Goal: Task Accomplishment & Management: Manage account settings

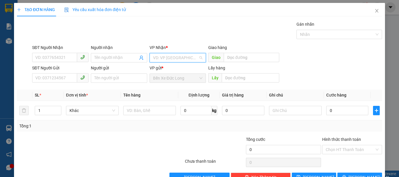
click at [183, 60] on input "search" at bounding box center [175, 57] width 45 height 9
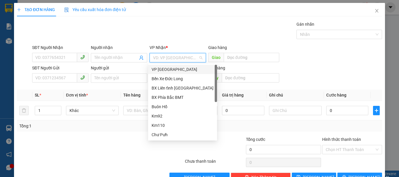
drag, startPoint x: 169, startPoint y: 71, endPoint x: 156, endPoint y: 72, distance: 12.6
click at [168, 72] on div "VP [GEOGRAPHIC_DATA]" at bounding box center [183, 69] width 62 height 6
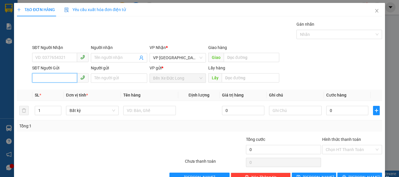
paste input "0979487599"
type input "0979487599"
click at [36, 77] on input "0979487599" at bounding box center [54, 77] width 45 height 9
click at [52, 93] on div "0979487599" at bounding box center [60, 89] width 56 height 9
type input "Dốc 48"
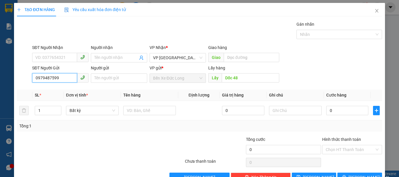
type input "0979487599"
click at [118, 80] on input "Người gửi" at bounding box center [119, 78] width 56 height 9
paste input "0369804004"
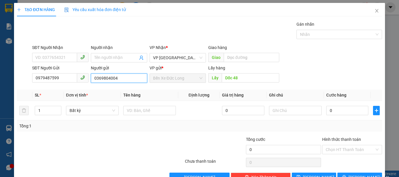
click at [125, 78] on input "0369804004" at bounding box center [119, 78] width 56 height 9
click at [93, 76] on input "0369804004)" at bounding box center [119, 78] width 56 height 9
click at [88, 113] on span "Bất kỳ" at bounding box center [93, 110] width 46 height 9
type input "(0369804004)"
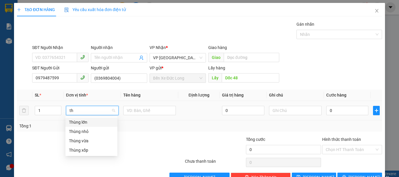
type input "t"
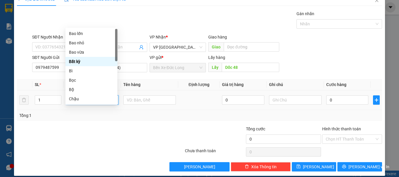
scroll to position [16, 0]
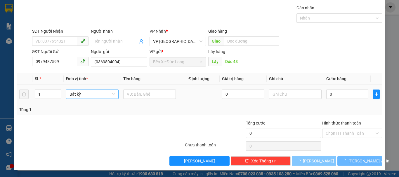
click at [314, 163] on span "[PERSON_NAME]" at bounding box center [318, 161] width 31 height 6
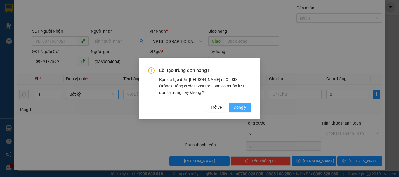
click at [239, 109] on span "Đồng ý" at bounding box center [240, 107] width 13 height 6
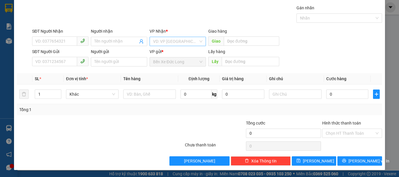
click at [169, 41] on input "search" at bounding box center [175, 41] width 45 height 9
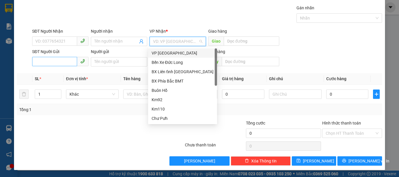
drag, startPoint x: 164, startPoint y: 52, endPoint x: 74, endPoint y: 58, distance: 90.5
click at [164, 53] on div "VP [GEOGRAPHIC_DATA]" at bounding box center [183, 53] width 62 height 6
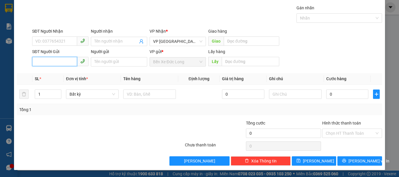
paste input "0862542567"
type input "0862542567"
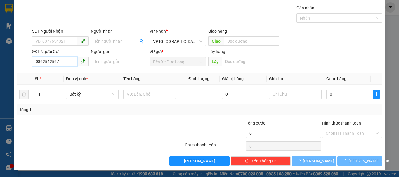
click at [33, 60] on input "0862542567" at bounding box center [54, 61] width 45 height 9
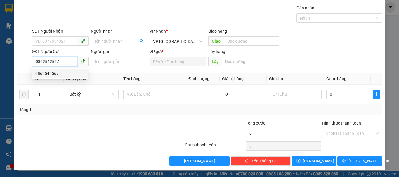
click at [45, 73] on div "0862542567" at bounding box center [59, 73] width 49 height 6
type input "Đường tránh Chư Sê"
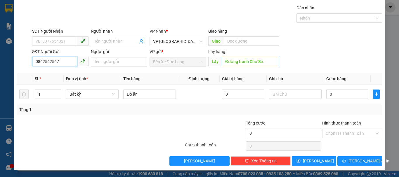
type input "0862542567"
click at [265, 59] on input "Đường tránh Chư Sê" at bounding box center [251, 61] width 58 height 9
type input "c"
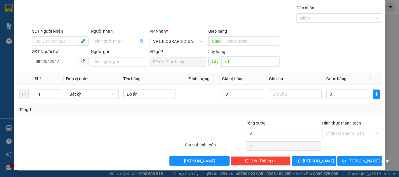
type input "c"
type input "Cty Bông"
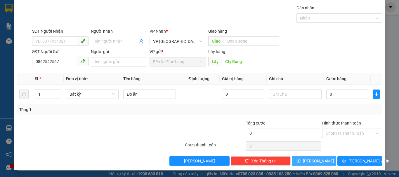
click at [320, 162] on button "[PERSON_NAME]" at bounding box center [314, 161] width 45 height 9
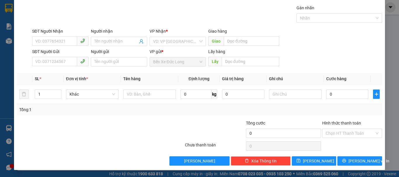
drag, startPoint x: 176, startPoint y: 40, endPoint x: 171, endPoint y: 47, distance: 8.3
click at [176, 41] on input "search" at bounding box center [175, 41] width 45 height 9
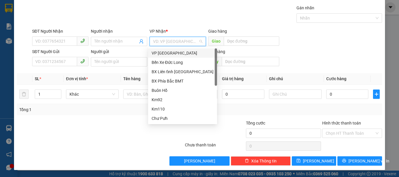
drag, startPoint x: 158, startPoint y: 52, endPoint x: 149, endPoint y: 54, distance: 9.1
click at [158, 52] on div "VP [GEOGRAPHIC_DATA]" at bounding box center [183, 53] width 62 height 6
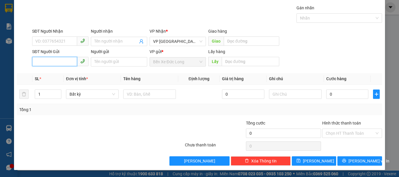
paste input "0911307306"
type input "0911307306"
click at [35, 59] on input "0911307306" at bounding box center [54, 61] width 45 height 9
click at [45, 72] on div "0911307306" at bounding box center [59, 73] width 49 height 6
type input "Đường tránh Chư Sê"
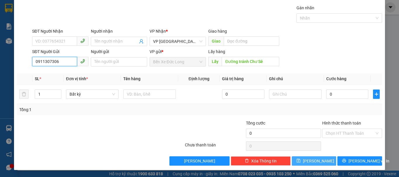
type input "0911307306"
click at [301, 161] on icon "save" at bounding box center [299, 161] width 4 height 4
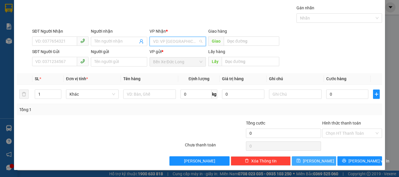
click at [169, 41] on input "search" at bounding box center [175, 41] width 45 height 9
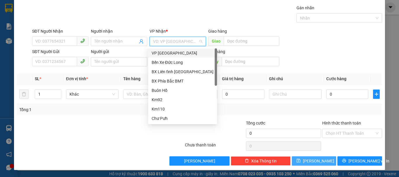
click at [162, 51] on div "VP [GEOGRAPHIC_DATA]" at bounding box center [183, 53] width 62 height 6
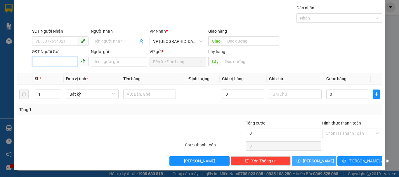
paste input "0963466909"
click at [34, 61] on input "0963466909" at bounding box center [54, 61] width 45 height 9
click at [61, 61] on input "0963466909" at bounding box center [54, 61] width 45 height 9
type input "0963466909"
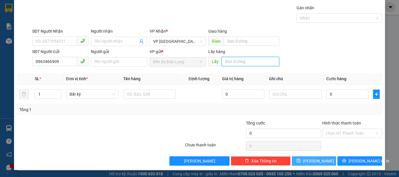
click at [234, 59] on input "text" at bounding box center [251, 61] width 58 height 9
type input "KM 82"
click at [320, 159] on button "[PERSON_NAME]" at bounding box center [314, 161] width 45 height 9
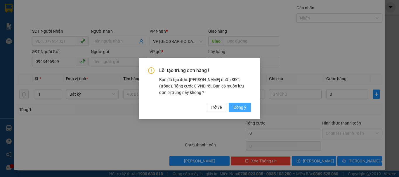
click at [242, 105] on span "Đồng ý" at bounding box center [240, 107] width 13 height 6
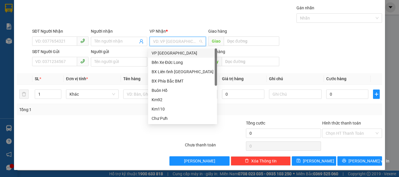
click at [168, 40] on input "search" at bounding box center [175, 41] width 45 height 9
drag, startPoint x: 161, startPoint y: 51, endPoint x: 76, endPoint y: 52, distance: 85.7
click at [161, 51] on div "VP [GEOGRAPHIC_DATA]" at bounding box center [183, 53] width 62 height 6
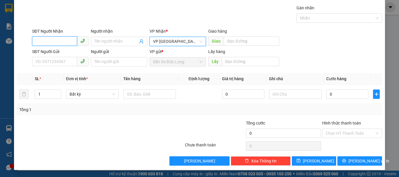
click at [66, 41] on input "SĐT Người Nhận" at bounding box center [54, 41] width 45 height 9
type input "0979567979"
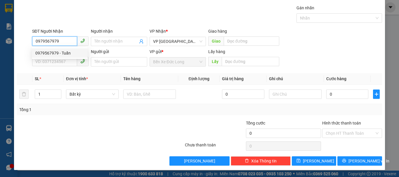
click at [62, 51] on div "0979567979 - Tuấn" at bounding box center [59, 53] width 49 height 6
type input "Tuấn"
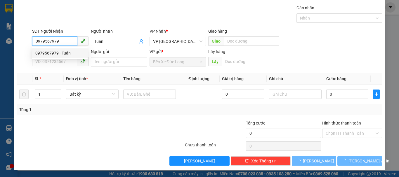
type input "50.000"
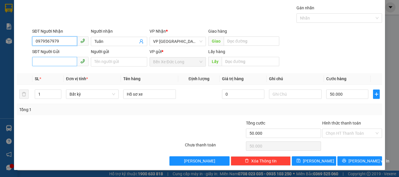
type input "0979567979"
click at [57, 64] on input "SĐT Người Gửi" at bounding box center [54, 61] width 45 height 9
click at [60, 63] on input "SĐT Người Gửi" at bounding box center [54, 61] width 45 height 9
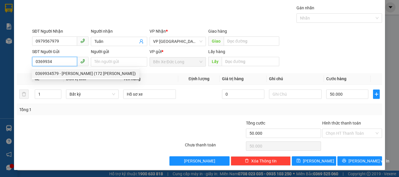
click at [62, 71] on div "0369934579 - [PERSON_NAME] (172 [PERSON_NAME])" at bounding box center [85, 73] width 101 height 6
type input "0369934579"
type input "[PERSON_NAME] (172 [PERSON_NAME])"
type input "40.000"
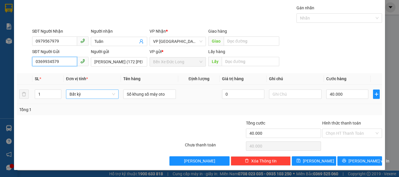
click at [93, 96] on span "Bất kỳ" at bounding box center [93, 94] width 46 height 9
type input "0369934579"
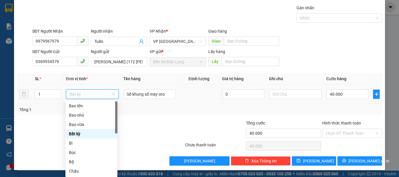
type input "M"
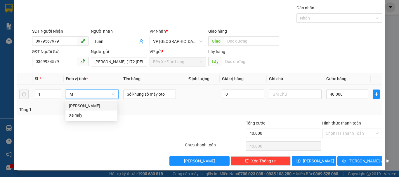
click at [77, 104] on div "[PERSON_NAME]" at bounding box center [91, 106] width 45 height 6
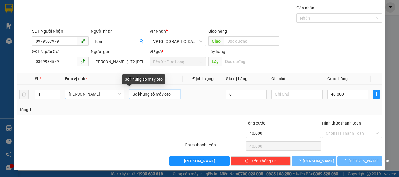
click at [146, 92] on input "Số khung số máy oto" at bounding box center [154, 94] width 51 height 9
type input "0"
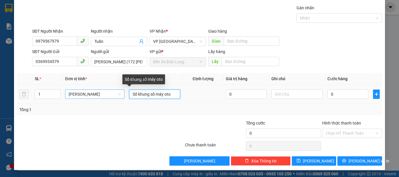
click at [146, 92] on input "Số khung số máy oto" at bounding box center [154, 94] width 51 height 9
type input "h"
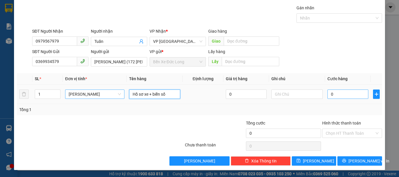
type input "Hồ sơ xe + biển số"
click at [341, 95] on input "0" at bounding box center [348, 94] width 41 height 9
type input "1"
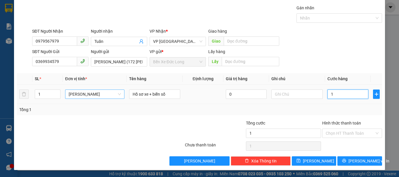
type input "10"
type input "100"
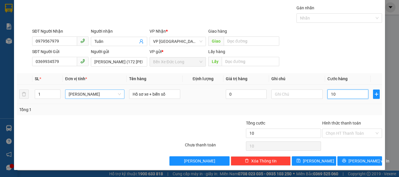
type input "100"
type input "1.000"
type input "10.000"
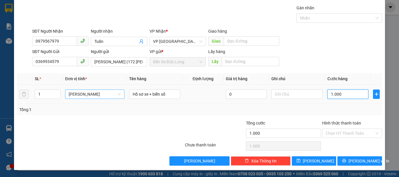
type input "10.000"
type input "100.000"
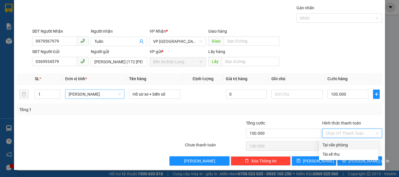
click at [340, 133] on input "Hình thức thanh toán" at bounding box center [350, 133] width 49 height 9
click at [334, 146] on div "Tại văn phòng" at bounding box center [349, 145] width 52 height 6
type input "0"
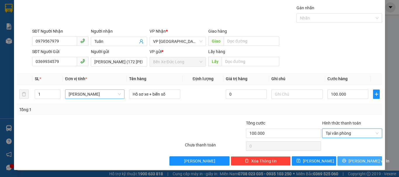
click at [356, 163] on span "[PERSON_NAME] và In" at bounding box center [369, 161] width 41 height 6
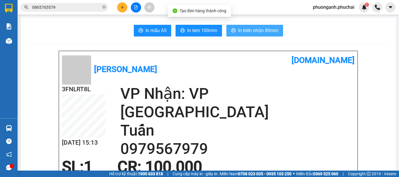
click at [270, 31] on span "In biên nhận 80mm" at bounding box center [258, 30] width 40 height 7
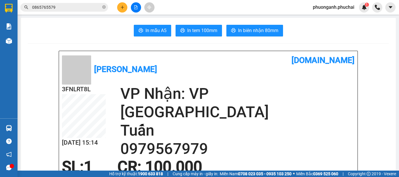
click at [120, 8] on icon "plus" at bounding box center [122, 7] width 4 height 4
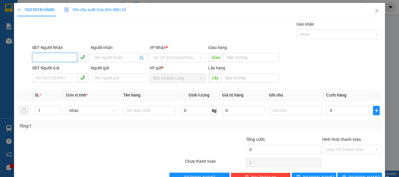
click at [59, 54] on input "SĐT Người Nhận" at bounding box center [54, 57] width 45 height 9
type input "9"
click at [59, 54] on input "0925773333" at bounding box center [54, 57] width 45 height 9
click at [61, 58] on input "0925773333" at bounding box center [54, 57] width 45 height 9
click at [63, 59] on input "0925773333" at bounding box center [54, 57] width 45 height 9
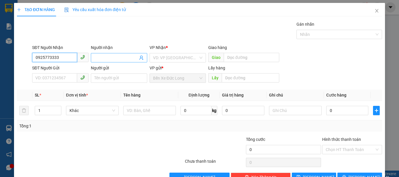
type input "0925773333"
click at [107, 57] on input "Người nhận" at bounding box center [116, 58] width 44 height 6
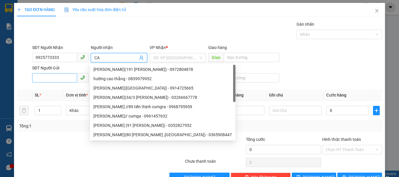
type input "CA"
click at [45, 78] on input "SĐT Người Gửi" at bounding box center [54, 77] width 45 height 9
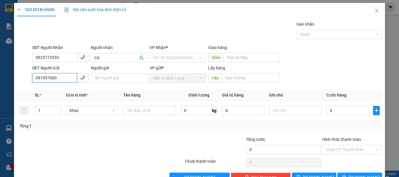
type input "0919570005"
click at [63, 77] on input "0919570005" at bounding box center [54, 77] width 45 height 9
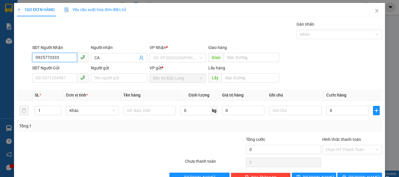
click at [58, 56] on input "0925773333" at bounding box center [54, 57] width 45 height 9
paste input "19570005"
click at [62, 58] on input "0919570005" at bounding box center [54, 57] width 45 height 9
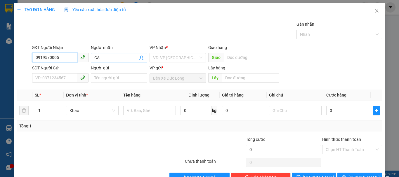
type input "0919570005"
click at [106, 58] on input "CA" at bounding box center [116, 58] width 44 height 6
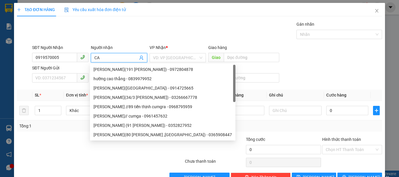
type input "h"
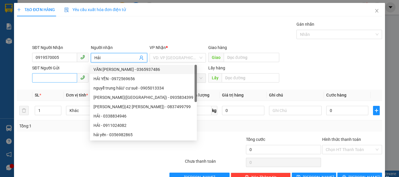
type input "Hải"
click at [66, 78] on input "SĐT Người Gửi" at bounding box center [54, 77] width 45 height 9
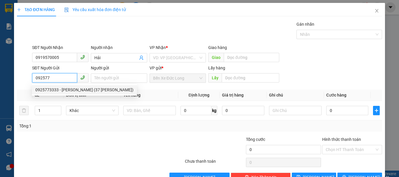
click at [57, 87] on div "0925773333 - [PERSON_NAME] (37 [PERSON_NAME])" at bounding box center [84, 89] width 105 height 9
type input "0925773333"
type input "[PERSON_NAME] (37 [PERSON_NAME])"
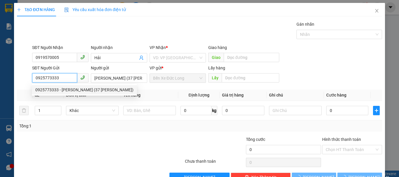
type input "50.000"
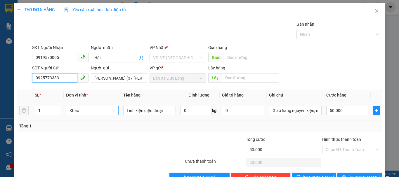
click at [89, 112] on span "Khác" at bounding box center [93, 110] width 46 height 9
type input "0925773333"
click at [89, 112] on span "Khác" at bounding box center [93, 110] width 46 height 9
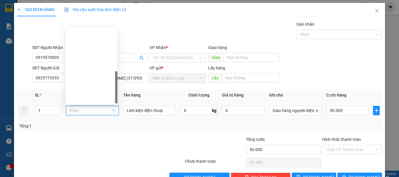
scroll to position [140, 0]
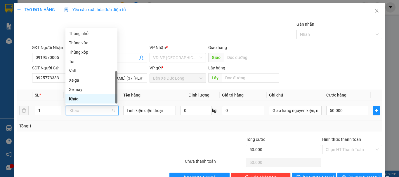
click at [89, 112] on span "Khác" at bounding box center [93, 110] width 46 height 9
type input "h"
click at [76, 43] on div "Hộp" at bounding box center [91, 43] width 45 height 6
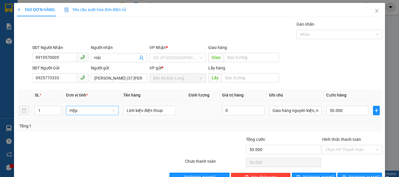
click at [342, 56] on div "SĐT Người Nhận 0919570005 Người nhận Hải VP Nhận * VD: VP Sài Gòn Giao hàng Giao" at bounding box center [207, 54] width 353 height 20
click at [343, 111] on input "50.000" at bounding box center [348, 110] width 42 height 9
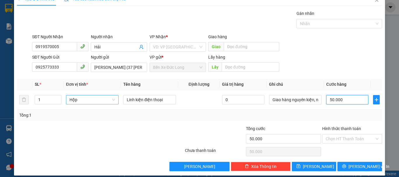
scroll to position [16, 0]
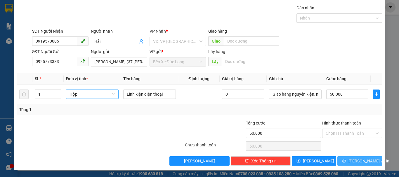
click at [357, 158] on span "[PERSON_NAME] và In" at bounding box center [369, 161] width 41 height 6
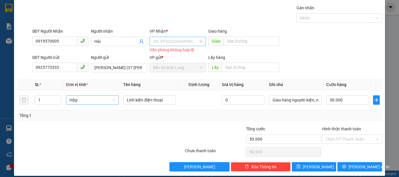
click at [168, 42] on input "search" at bounding box center [175, 41] width 45 height 9
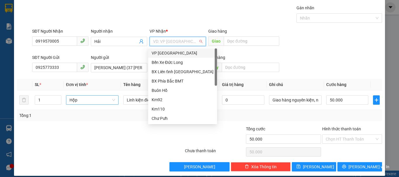
click at [165, 53] on div "VP [GEOGRAPHIC_DATA]" at bounding box center [183, 53] width 62 height 6
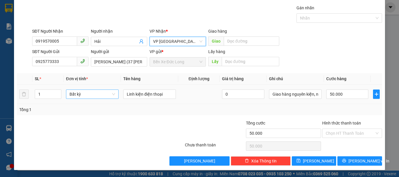
click at [85, 95] on span "Bất kỳ" at bounding box center [93, 94] width 46 height 9
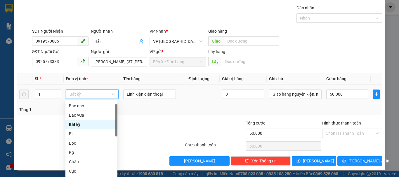
type input "h"
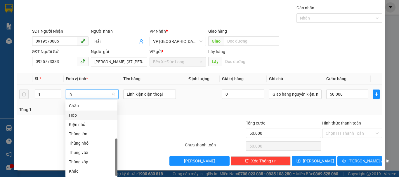
click at [72, 115] on div "Hộp" at bounding box center [91, 115] width 45 height 6
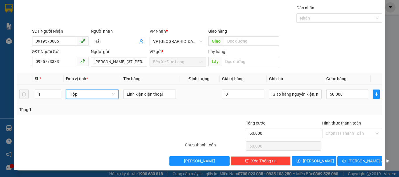
click at [339, 60] on div "SĐT Người Gửi 0925773333 Người gửi [PERSON_NAME] (37 [PERSON_NAME]) VP gửi * Bế…" at bounding box center [207, 59] width 353 height 20
type input "0"
click at [331, 96] on input "0" at bounding box center [348, 94] width 42 height 9
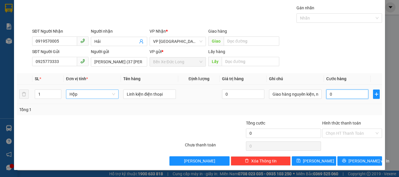
type input "5"
type input "50"
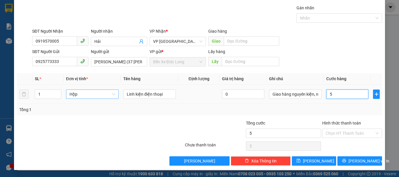
type input "50"
type input "500"
type input "5.000"
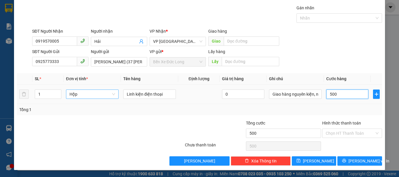
type input "5.000"
type input "50.000"
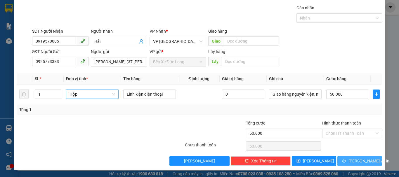
click at [353, 163] on span "[PERSON_NAME] và In" at bounding box center [369, 161] width 41 height 6
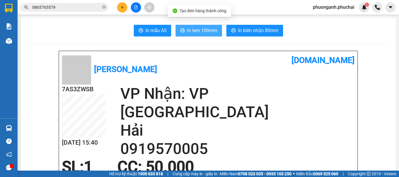
click at [205, 30] on span "In tem 100mm" at bounding box center [202, 30] width 30 height 7
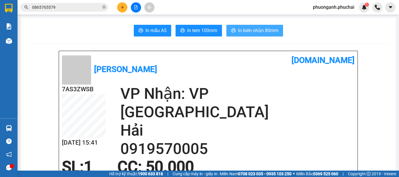
click at [245, 32] on span "In biên nhận 80mm" at bounding box center [258, 30] width 40 height 7
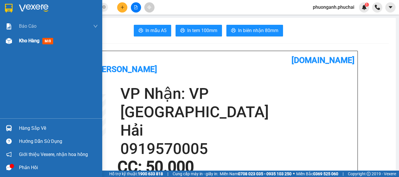
click at [26, 41] on span "Kho hàng" at bounding box center [29, 41] width 20 height 6
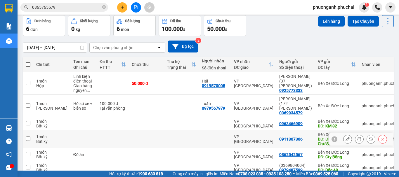
scroll to position [49, 0]
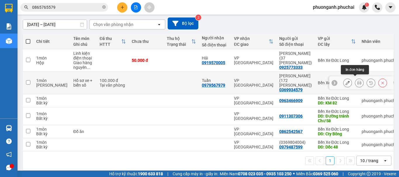
click at [358, 81] on icon at bounding box center [360, 83] width 4 height 4
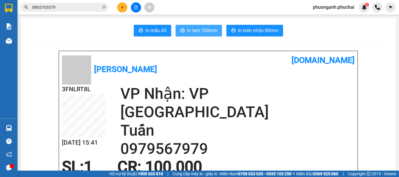
click at [202, 34] on button "In tem 100mm" at bounding box center [199, 31] width 46 height 12
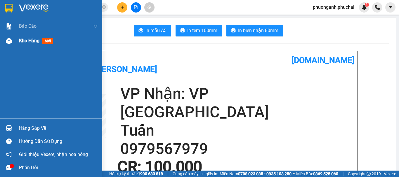
click at [25, 42] on span "Kho hàng" at bounding box center [29, 41] width 20 height 6
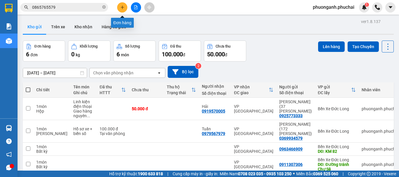
click at [120, 5] on button at bounding box center [122, 7] width 10 height 10
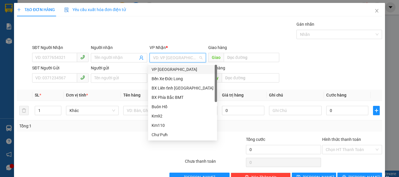
click at [175, 57] on input "search" at bounding box center [175, 57] width 45 height 9
drag, startPoint x: 163, startPoint y: 70, endPoint x: 48, endPoint y: 77, distance: 116.0
click at [163, 70] on div "VP [GEOGRAPHIC_DATA]" at bounding box center [183, 69] width 62 height 6
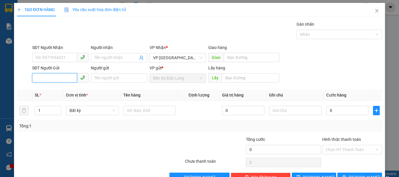
paste input "0358040873"
type input "0358040873"
click at [35, 79] on input "0358040873" at bounding box center [54, 77] width 45 height 9
click at [42, 89] on div "0358040873" at bounding box center [59, 90] width 49 height 6
type input "KM 82"
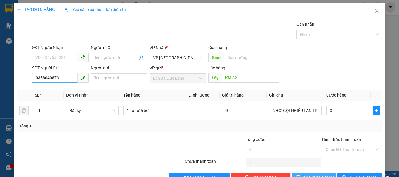
type input "0358040873"
click at [312, 175] on span "[PERSON_NAME]" at bounding box center [318, 178] width 31 height 6
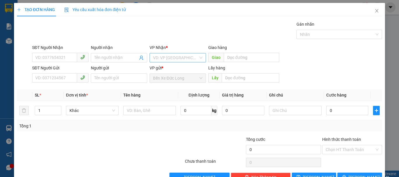
click at [181, 53] on input "search" at bounding box center [175, 57] width 45 height 9
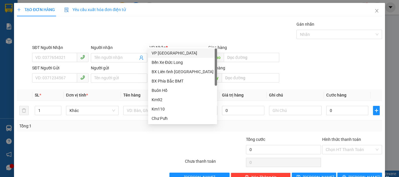
drag, startPoint x: 165, startPoint y: 54, endPoint x: 131, endPoint y: 61, distance: 34.2
click at [164, 54] on div "VP [GEOGRAPHIC_DATA]" at bounding box center [183, 53] width 62 height 6
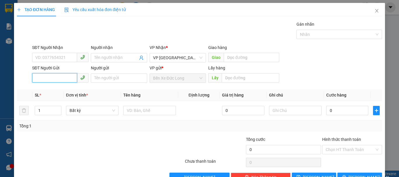
paste input "0983290579"
click at [62, 73] on input "0983290579" at bounding box center [54, 77] width 45 height 9
type input "0983290579"
click at [31, 65] on div "SĐT Người Gửi 0983290579 0983290579" at bounding box center [60, 75] width 59 height 20
click at [34, 73] on input "0983290579" at bounding box center [54, 77] width 45 height 9
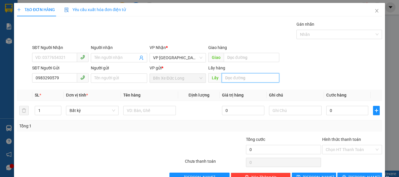
click at [238, 73] on input "text" at bounding box center [251, 77] width 58 height 9
type input "d"
type input "D"
type input "Đường tránh Chư Sê"
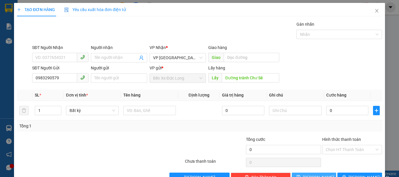
click at [301, 175] on icon "save" at bounding box center [299, 177] width 4 height 4
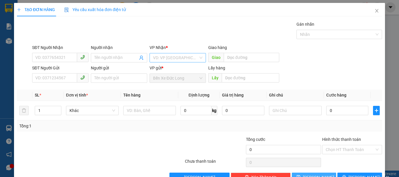
drag, startPoint x: 170, startPoint y: 42, endPoint x: 168, endPoint y: 45, distance: 3.5
click at [168, 53] on input "search" at bounding box center [175, 57] width 45 height 9
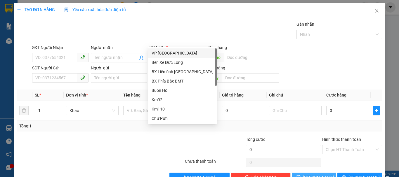
click at [159, 52] on div "VP [GEOGRAPHIC_DATA]" at bounding box center [183, 53] width 62 height 6
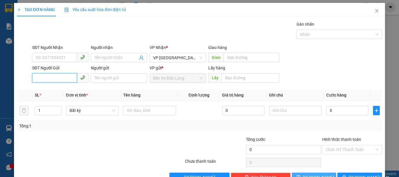
paste input "0378694515"
type input "0378694515"
click at [34, 73] on input "0378694515" at bounding box center [54, 77] width 45 height 9
drag, startPoint x: 53, startPoint y: 70, endPoint x: 56, endPoint y: 73, distance: 4.3
click at [53, 70] on div "0378694515" at bounding box center [60, 73] width 56 height 9
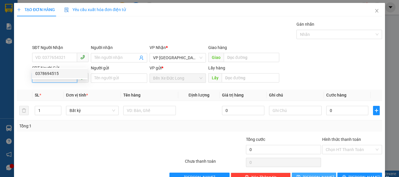
type input "Đường tránh Chư Sê"
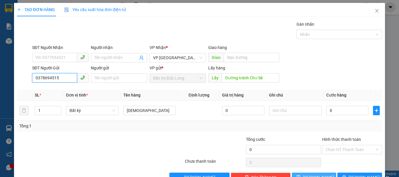
type input "0378694515"
click at [315, 175] on span "[PERSON_NAME]" at bounding box center [318, 178] width 31 height 6
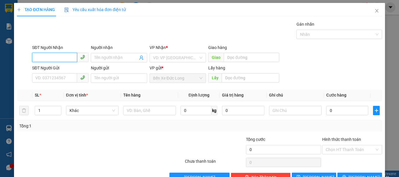
click at [57, 53] on input "SĐT Người Nhận" at bounding box center [54, 57] width 45 height 9
type input "8"
click at [57, 53] on input "508" at bounding box center [54, 57] width 45 height 9
click at [58, 51] on div "0357483508 - Như Ý" at bounding box center [59, 53] width 49 height 6
type input "0357483508"
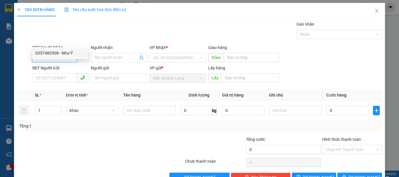
type input "Như Ý"
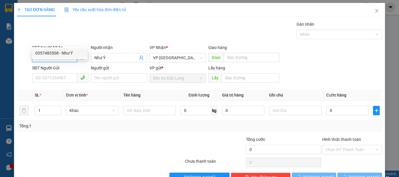
type input "150.000"
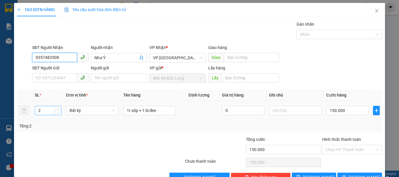
type input "0357483508"
click at [46, 106] on input "2" at bounding box center [48, 110] width 26 height 9
click at [78, 106] on span "Bất kỳ" at bounding box center [93, 110] width 46 height 9
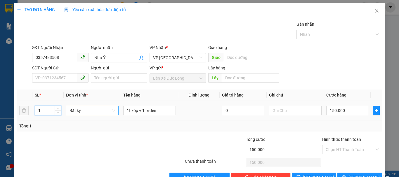
type input "1"
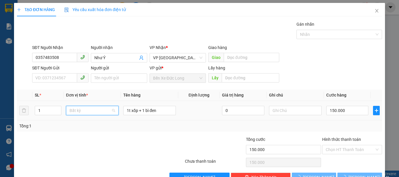
click at [78, 106] on span "Bất kỳ" at bounding box center [93, 110] width 46 height 9
type input "0"
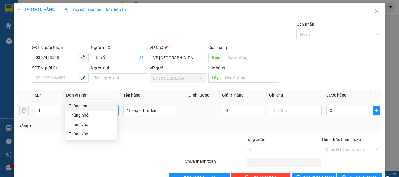
type input "THUNG"
click at [86, 134] on div "Thùng xốp" at bounding box center [91, 134] width 45 height 6
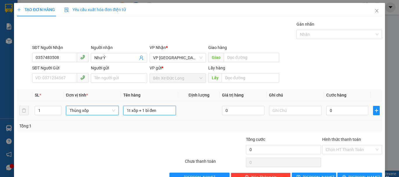
click at [161, 106] on input "1t xốp + 1 bì đen" at bounding box center [149, 110] width 53 height 9
type input "c"
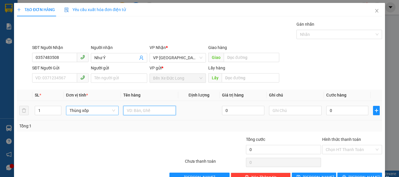
type input "C"
click at [310, 175] on span "[PERSON_NAME]" at bounding box center [318, 178] width 31 height 6
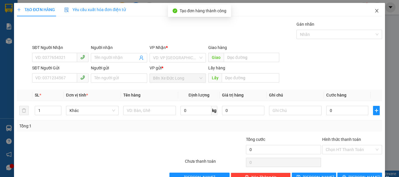
click at [376, 11] on icon "close" at bounding box center [377, 11] width 3 height 4
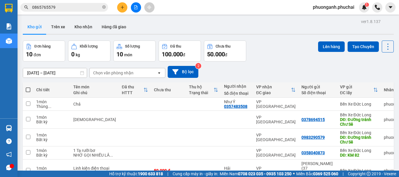
click at [28, 88] on span at bounding box center [28, 90] width 5 height 5
click at [28, 87] on input "checkbox" at bounding box center [28, 87] width 0 height 0
checkbox input "true"
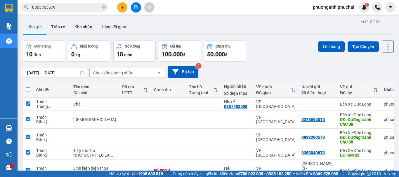
checkbox input "true"
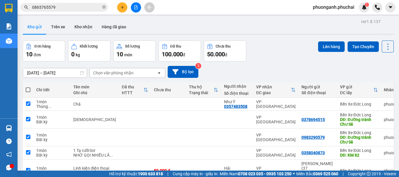
checkbox input "true"
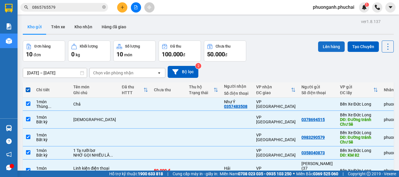
click at [320, 46] on button "Lên hàng" at bounding box center [331, 47] width 27 height 11
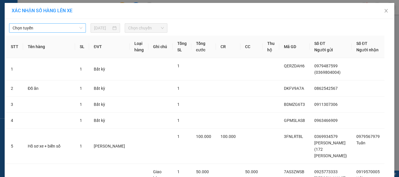
click at [40, 30] on span "Chọn tuyến" at bounding box center [48, 28] width 70 height 9
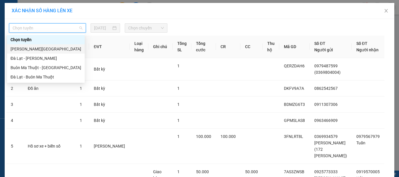
click at [25, 48] on div "[PERSON_NAME][GEOGRAPHIC_DATA]" at bounding box center [46, 49] width 71 height 6
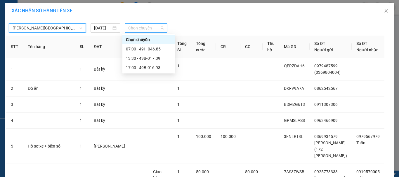
click at [142, 29] on span "Chọn chuyến" at bounding box center [146, 28] width 36 height 9
click at [134, 67] on div "17:00 - 49B-016.93" at bounding box center [149, 68] width 46 height 6
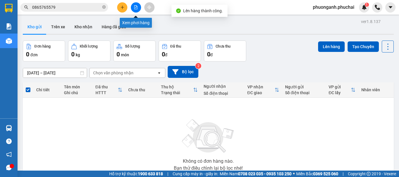
click at [135, 8] on icon "file-add" at bounding box center [136, 7] width 4 height 4
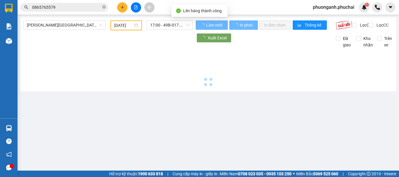
type input "[DATE]"
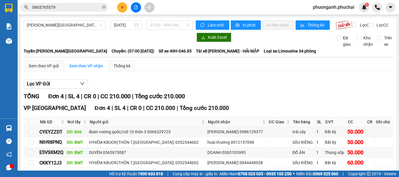
drag, startPoint x: 156, startPoint y: 23, endPoint x: 160, endPoint y: 45, distance: 22.0
click at [156, 23] on span "07:00 - 49H-046.85" at bounding box center [169, 25] width 39 height 9
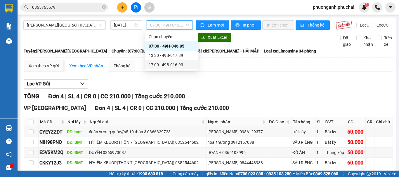
click at [163, 65] on div "17:00 - 49B-016.93" at bounding box center [172, 65] width 46 height 6
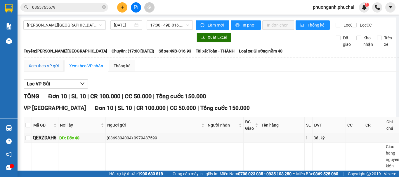
click at [51, 69] on div "Xem theo VP gửi" at bounding box center [44, 66] width 30 height 6
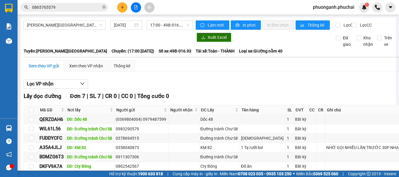
drag, startPoint x: 201, startPoint y: 118, endPoint x: 221, endPoint y: 116, distance: 19.3
click at [66, 7] on input "0865765579" at bounding box center [66, 7] width 69 height 6
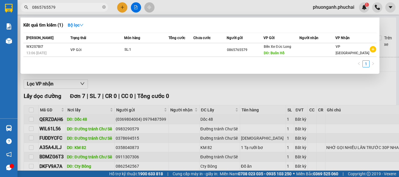
click at [66, 7] on input "0865765579" at bounding box center [66, 7] width 69 height 6
paste input "9795679"
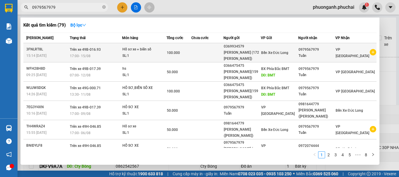
type input "0979567979"
click at [149, 51] on div "Hồ sơ xe + biển số" at bounding box center [144, 49] width 44 height 6
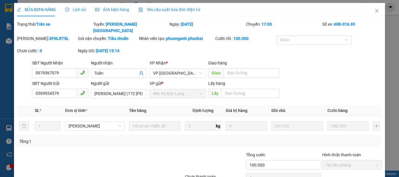
type input "0979567979"
type input "Tuấn"
type input "0369934579"
type input "[PERSON_NAME] (172 [PERSON_NAME])"
type input "100.000"
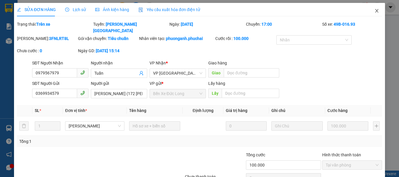
drag, startPoint x: 370, startPoint y: 11, endPoint x: 372, endPoint y: 13, distance: 3.2
click at [372, 13] on span "Close" at bounding box center [377, 11] width 16 height 16
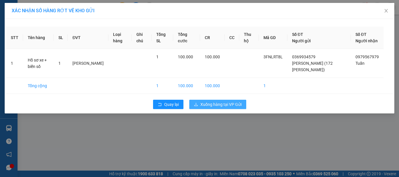
click at [216, 101] on span "Xuống hàng tại VP Gửi" at bounding box center [221, 104] width 41 height 6
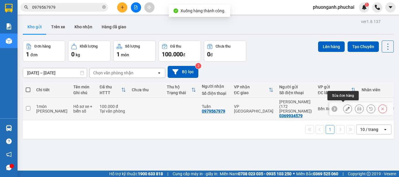
click at [346, 108] on icon at bounding box center [348, 109] width 4 height 4
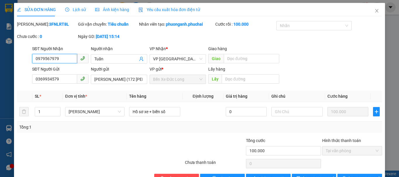
click at [68, 58] on input "0979567979" at bounding box center [54, 58] width 45 height 9
click at [375, 9] on icon "close" at bounding box center [377, 10] width 5 height 5
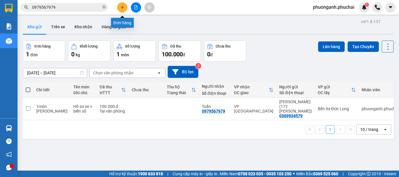
click at [122, 5] on button at bounding box center [122, 7] width 10 height 10
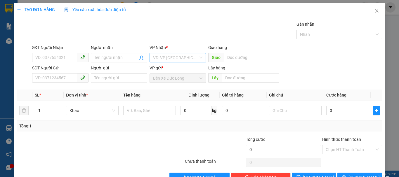
click at [177, 59] on input "search" at bounding box center [175, 57] width 45 height 9
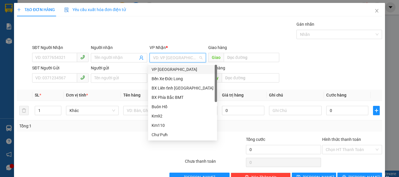
click at [170, 70] on div "VP [GEOGRAPHIC_DATA]" at bounding box center [183, 69] width 62 height 6
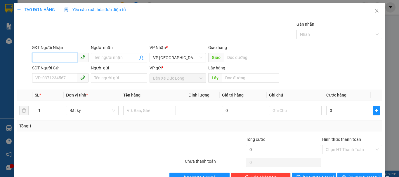
paste input "0979567979"
type input "0979567979"
click at [64, 57] on input "0979567979" at bounding box center [54, 57] width 45 height 9
click at [62, 69] on div "0979567979 - Tuấn" at bounding box center [59, 69] width 49 height 6
type input "Tuấn"
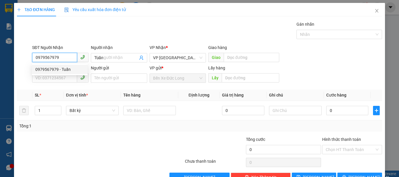
type input "100.000"
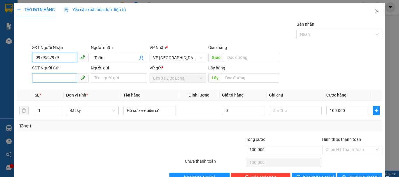
type input "0979567979"
click at [63, 74] on input "SĐT Người Gửi" at bounding box center [54, 77] width 45 height 9
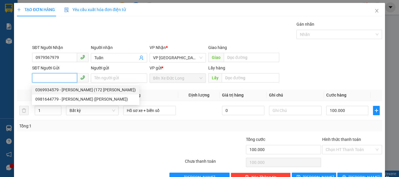
click at [65, 88] on div "0369934579 - [PERSON_NAME] (172 [PERSON_NAME])" at bounding box center [85, 90] width 101 height 6
type input "0369934579"
type input "[PERSON_NAME] (172 [PERSON_NAME])"
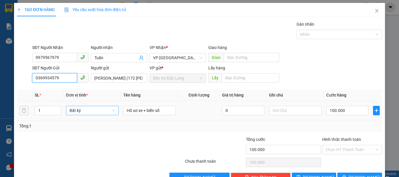
click at [80, 113] on span "Bất kỳ" at bounding box center [93, 110] width 46 height 9
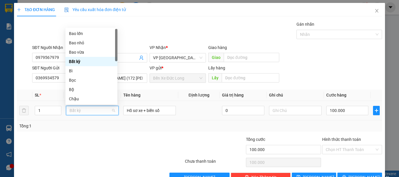
type input "m"
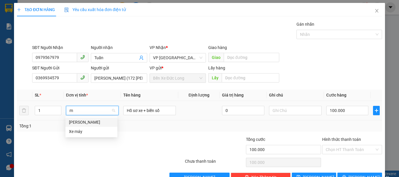
click at [75, 120] on div "[PERSON_NAME]" at bounding box center [91, 122] width 45 height 6
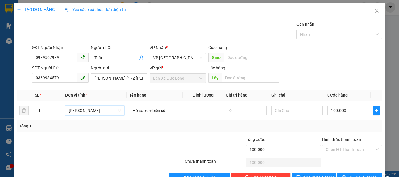
click at [376, 51] on div "SĐT Người Nhận 0979567979 Người nhận Tuấn VP Nhận * VP Đà Lạt Giao hàng Giao" at bounding box center [207, 54] width 353 height 20
type input "0"
click at [332, 115] on input "0" at bounding box center [348, 110] width 41 height 9
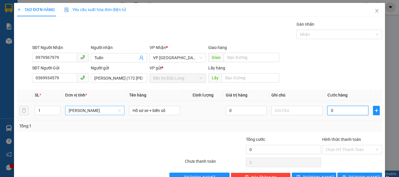
type input "1"
type input "10"
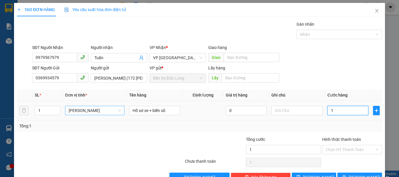
type input "10"
type input "100"
type input "1.000"
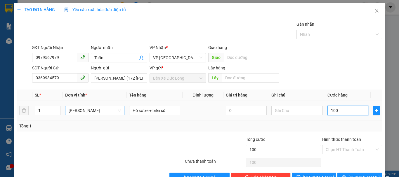
type input "1.000"
type input "10.000"
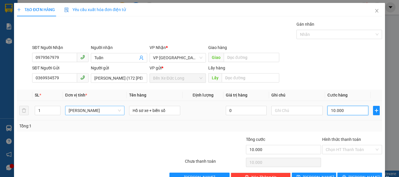
type input "100.000"
click at [352, 175] on span "[PERSON_NAME] và In" at bounding box center [369, 178] width 41 height 6
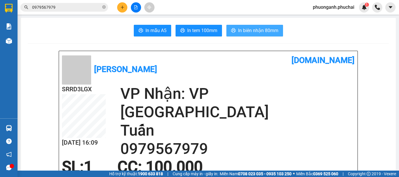
click at [256, 31] on span "In biên nhận 80mm" at bounding box center [258, 30] width 40 height 7
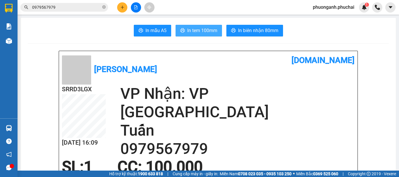
click at [195, 32] on span "In tem 100mm" at bounding box center [202, 30] width 30 height 7
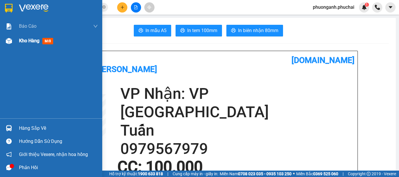
click at [23, 39] on span "Kho hàng" at bounding box center [29, 41] width 20 height 6
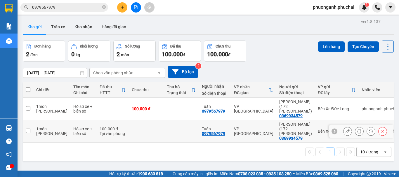
click at [379, 127] on button at bounding box center [383, 132] width 8 height 10
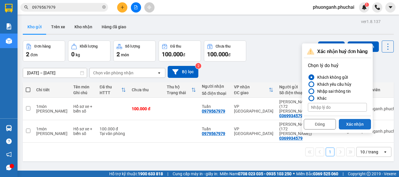
click at [362, 126] on button "Xác nhận" at bounding box center [355, 124] width 32 height 11
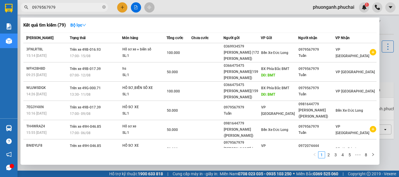
click at [71, 6] on input "0979567979" at bounding box center [66, 7] width 69 height 6
click at [138, 7] on div at bounding box center [199, 88] width 399 height 177
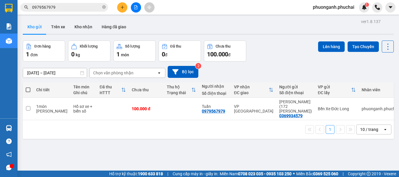
click at [137, 8] on icon "file-add" at bounding box center [135, 7] width 3 height 4
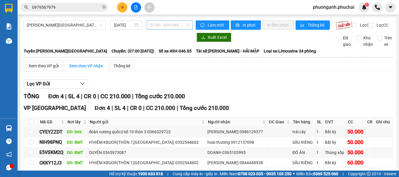
click at [147, 22] on div "07:00 - 49H-046.85" at bounding box center [170, 24] width 46 height 9
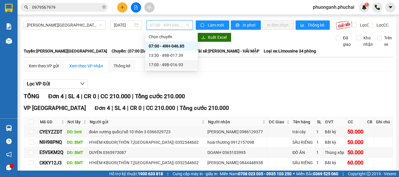
click at [168, 65] on div "17:00 - 49B-016.93" at bounding box center [172, 65] width 46 height 6
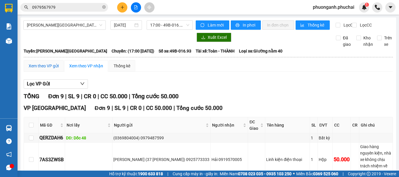
click at [47, 69] on div "Xem theo VP gửi" at bounding box center [44, 66] width 30 height 6
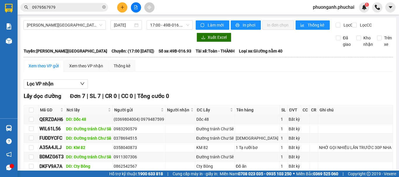
drag, startPoint x: 224, startPoint y: 132, endPoint x: 221, endPoint y: 139, distance: 7.2
drag, startPoint x: 221, startPoint y: 139, endPoint x: 214, endPoint y: 143, distance: 8.7
drag, startPoint x: 214, startPoint y: 143, endPoint x: 125, endPoint y: 130, distance: 89.6
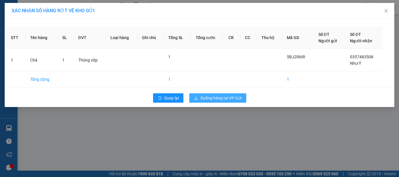
click at [229, 95] on span "Xuống hàng tại VP Gửi" at bounding box center [221, 98] width 41 height 6
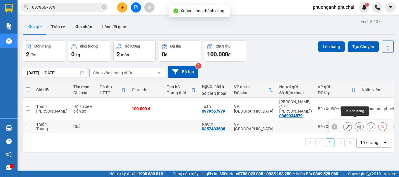
click at [358, 125] on icon at bounding box center [360, 127] width 4 height 4
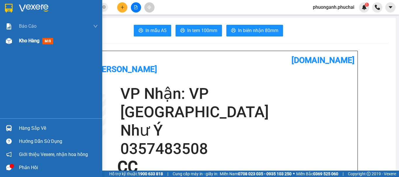
click at [25, 38] on span "Kho hàng" at bounding box center [29, 41] width 20 height 6
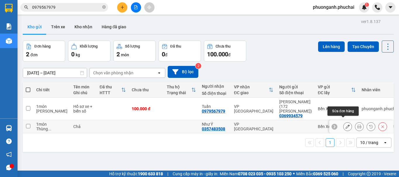
click at [346, 125] on icon at bounding box center [348, 127] width 4 height 4
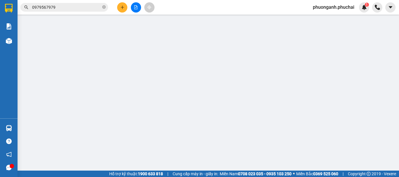
type input "0357483508"
type input "Như Ý"
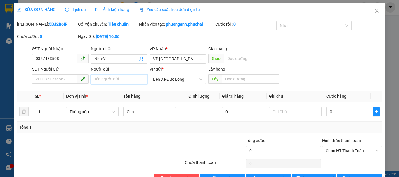
click at [112, 81] on input "Người gửi" at bounding box center [119, 79] width 56 height 9
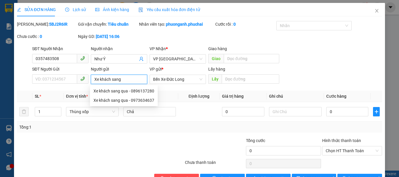
type input "Xe khách sang"
click at [323, 78] on div "SĐT Người Gửi VD: 0371234567 Người gửi Xe khách sang VP gửi * Bến Xe Đức Long L…" at bounding box center [207, 76] width 353 height 20
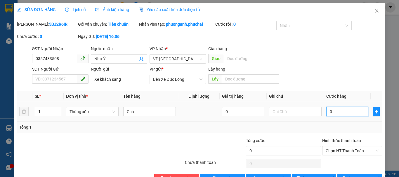
click at [340, 110] on input "0" at bounding box center [348, 111] width 42 height 9
type input "1"
type input "10"
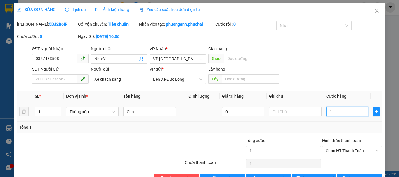
type input "10"
type input "100"
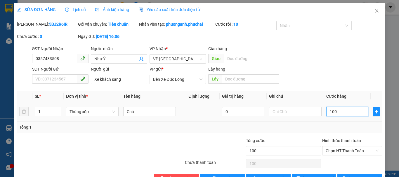
type input "1.000"
type input "10.000"
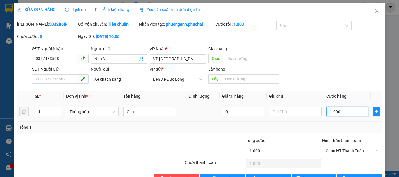
type input "10.000"
click at [346, 177] on icon "printer" at bounding box center [344, 179] width 4 height 4
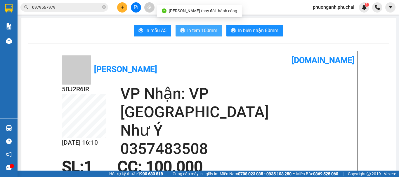
click at [199, 29] on span "In tem 100mm" at bounding box center [202, 30] width 30 height 7
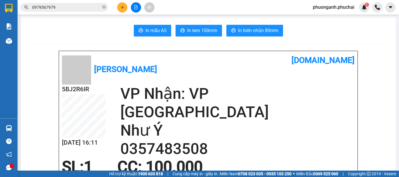
click at [95, 6] on input "0979567979" at bounding box center [66, 7] width 69 height 6
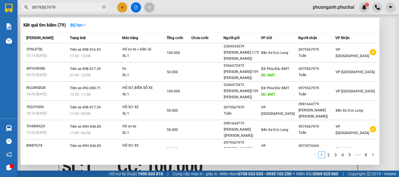
click at [95, 6] on input "0979567979" at bounding box center [66, 7] width 69 height 6
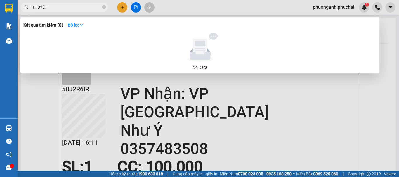
click at [56, 5] on input "THUYẾT" at bounding box center [66, 7] width 69 height 6
type input "THUYẾT"
click at [49, 122] on div at bounding box center [199, 88] width 399 height 177
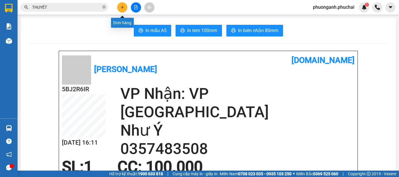
click at [121, 3] on button at bounding box center [122, 7] width 10 height 10
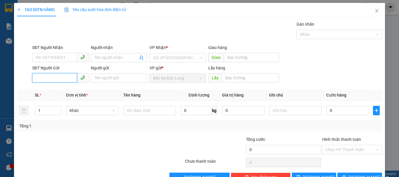
click at [49, 78] on input "SĐT Người Gửi" at bounding box center [54, 77] width 45 height 9
type input "039409"
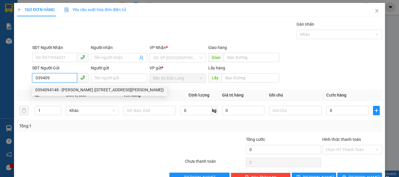
click at [51, 92] on div "0394094148 - [PERSON_NAME] ([STREET_ADDRESS][PERSON_NAME])" at bounding box center [99, 90] width 129 height 6
type input "0973441603"
type input "[PERSON_NAME] THUYẾT(38 [PERSON_NAME])"
type input "Bxe Phía Bắc"
type input "0394094148"
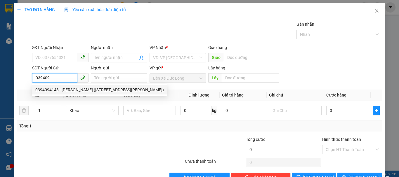
type input "Võ [PERSON_NAME] (133 [PERSON_NAME])"
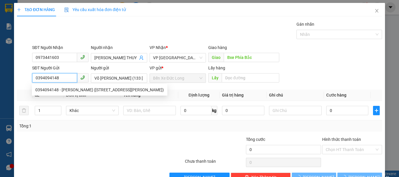
type input "50.000"
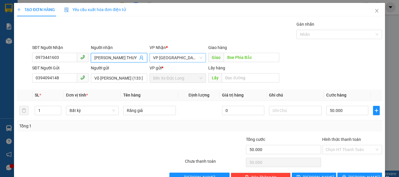
drag, startPoint x: 93, startPoint y: 57, endPoint x: 190, endPoint y: 56, distance: 97.4
click at [190, 56] on div "SĐT Người Nhận 0973441603 Người nhận ĐỖ KỲ THUYẾT(38 [PERSON_NAME]) [PERSON_NAM…" at bounding box center [207, 54] width 353 height 20
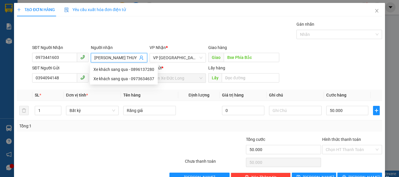
drag, startPoint x: 136, startPoint y: 57, endPoint x: 77, endPoint y: 61, distance: 58.9
click at [77, 61] on div "SĐT Người Nhận 0973441603 Người nhận ĐỖ KỲ THUYẾT(38 [PERSON_NAME]) VP Nhận * V…" at bounding box center [207, 54] width 353 height 20
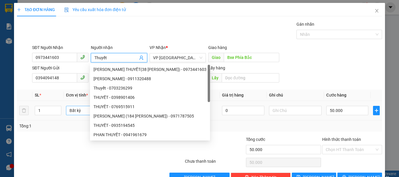
click at [75, 114] on span "Bất kỳ" at bounding box center [93, 110] width 46 height 9
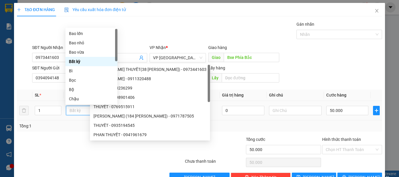
click at [75, 114] on span "Bất kỳ" at bounding box center [93, 110] width 46 height 9
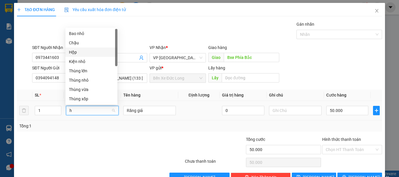
click at [77, 51] on div "Hộp" at bounding box center [91, 52] width 45 height 6
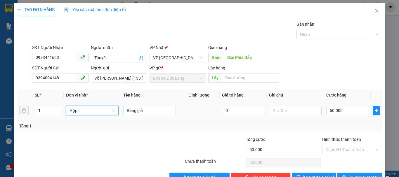
click at [317, 56] on div "SĐT Người Nhận 0973441603 Người nhận Thuyết VP Nhận * VP Đà Lạt Giao hàng Giao …" at bounding box center [207, 54] width 353 height 20
click at [337, 110] on input "0" at bounding box center [348, 110] width 42 height 9
click at [353, 175] on span "[PERSON_NAME] và In" at bounding box center [369, 178] width 41 height 6
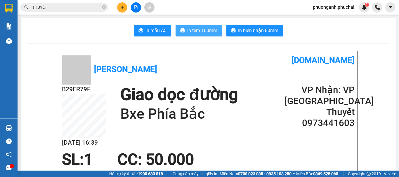
click at [197, 32] on span "In tem 100mm" at bounding box center [202, 30] width 30 height 7
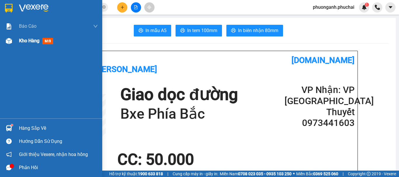
drag, startPoint x: 27, startPoint y: 42, endPoint x: 30, endPoint y: 44, distance: 3.6
click at [27, 42] on span "Kho hàng" at bounding box center [29, 41] width 20 height 6
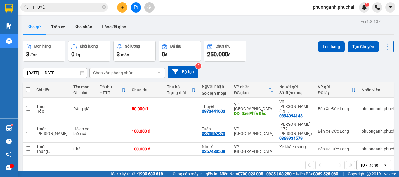
click at [29, 89] on span at bounding box center [28, 90] width 5 height 5
click at [28, 87] on input "checkbox" at bounding box center [28, 87] width 0 height 0
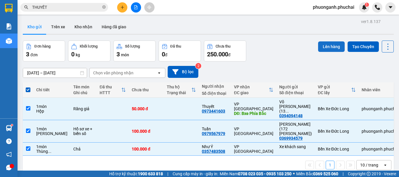
click at [323, 48] on button "Lên hàng" at bounding box center [331, 47] width 27 height 11
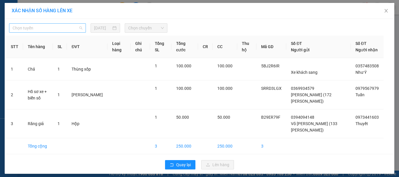
click at [39, 30] on span "Chọn tuyến" at bounding box center [48, 28] width 70 height 9
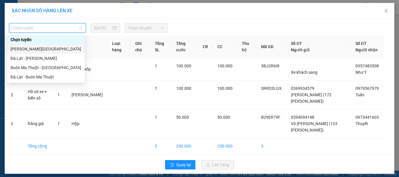
drag, startPoint x: 21, startPoint y: 49, endPoint x: 130, endPoint y: 26, distance: 111.1
click at [21, 49] on div "[PERSON_NAME][GEOGRAPHIC_DATA]" at bounding box center [46, 49] width 71 height 6
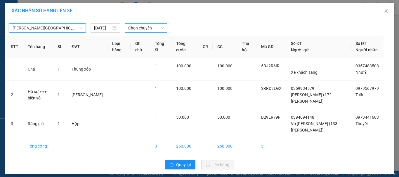
click at [145, 27] on span "Chọn chuyến" at bounding box center [146, 28] width 36 height 9
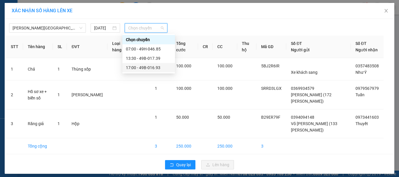
click at [143, 68] on div "17:00 - 49B-016.93" at bounding box center [149, 68] width 46 height 6
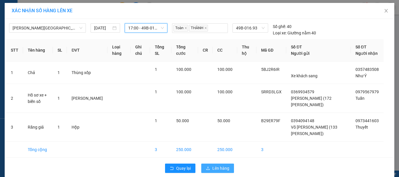
click at [224, 168] on span "Lên hàng" at bounding box center [221, 168] width 17 height 6
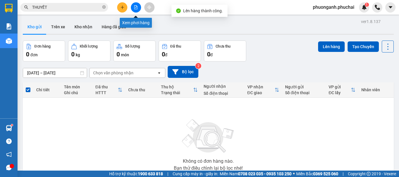
click at [136, 11] on button at bounding box center [136, 7] width 10 height 10
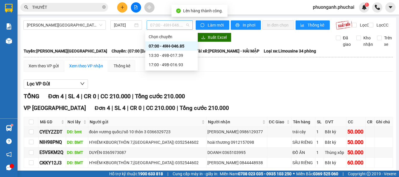
click at [161, 25] on span "07:00 - 49H-046.85" at bounding box center [169, 25] width 39 height 9
click at [169, 63] on div "17:00 - 49B-016.93" at bounding box center [172, 65] width 46 height 6
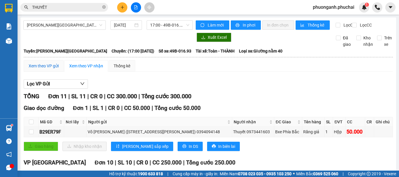
click at [43, 69] on div "Xem theo VP gửi" at bounding box center [44, 66] width 30 height 6
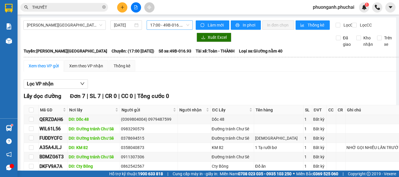
click at [164, 25] on span "17:00 - 49B-016.93" at bounding box center [169, 25] width 39 height 9
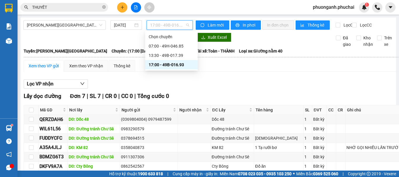
click at [45, 69] on div "Xem theo VP gửi" at bounding box center [44, 66] width 30 height 6
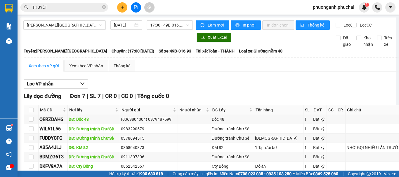
click at [125, 8] on button at bounding box center [122, 7] width 10 height 10
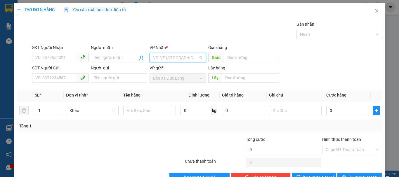
drag, startPoint x: 165, startPoint y: 55, endPoint x: 163, endPoint y: 63, distance: 8.6
click at [165, 56] on input "search" at bounding box center [175, 57] width 45 height 9
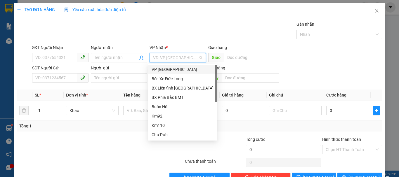
click at [160, 68] on div "VP [GEOGRAPHIC_DATA]" at bounding box center [183, 69] width 62 height 6
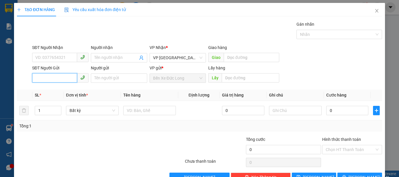
paste input "0384111551"
click at [37, 78] on input "0384111551" at bounding box center [54, 77] width 45 height 9
click at [35, 78] on input "0384111551" at bounding box center [54, 77] width 45 height 9
click at [58, 91] on div "0384111551 - [PERSON_NAME]" at bounding box center [64, 90] width 58 height 6
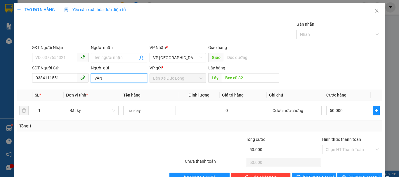
click at [120, 75] on input "VÂN" at bounding box center [119, 78] width 56 height 9
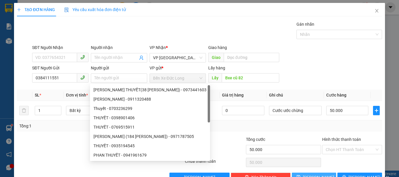
click at [320, 173] on button "[PERSON_NAME]" at bounding box center [314, 177] width 45 height 9
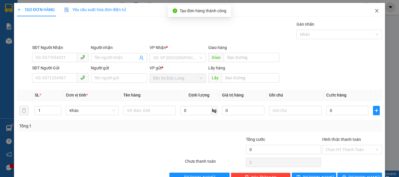
click at [375, 10] on icon "close" at bounding box center [377, 10] width 5 height 5
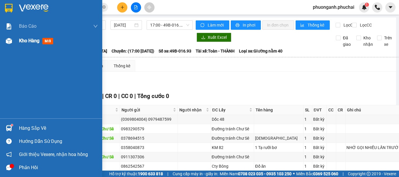
click at [22, 39] on span "Kho hàng" at bounding box center [29, 41] width 20 height 6
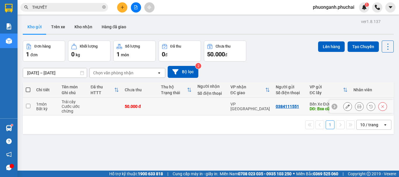
click at [71, 104] on div "Cước ước chừng" at bounding box center [73, 108] width 23 height 9
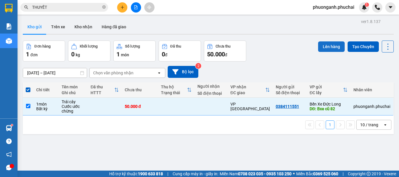
click at [328, 42] on button "Lên hàng" at bounding box center [331, 47] width 27 height 11
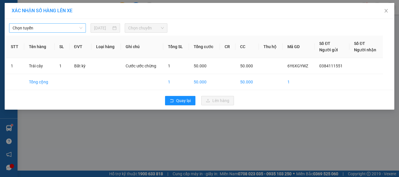
click at [37, 27] on span "Chọn tuyến" at bounding box center [48, 28] width 70 height 9
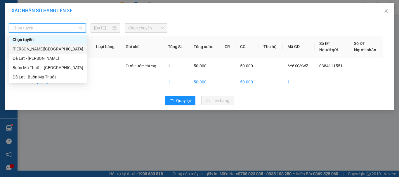
click at [30, 46] on div "[PERSON_NAME][GEOGRAPHIC_DATA]" at bounding box center [48, 48] width 78 height 9
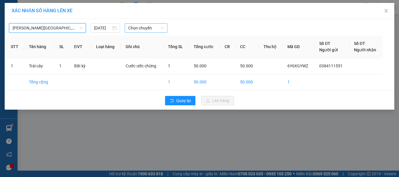
click at [141, 27] on span "Chọn chuyến" at bounding box center [146, 28] width 36 height 9
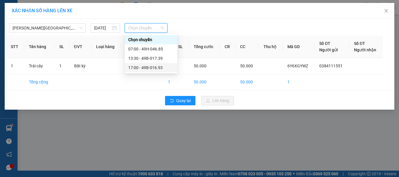
click at [147, 66] on div "17:00 - 49B-016.93" at bounding box center [151, 68] width 46 height 6
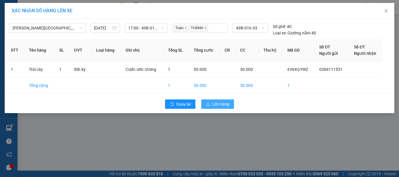
click at [221, 103] on span "Lên hàng" at bounding box center [221, 104] width 17 height 6
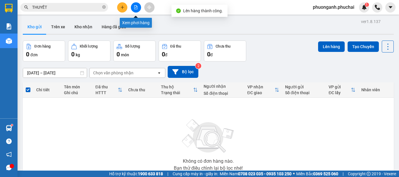
click at [136, 5] on button at bounding box center [136, 7] width 10 height 10
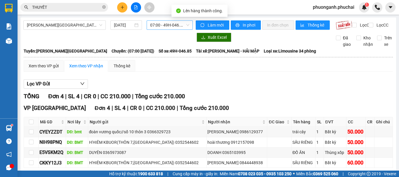
click at [167, 27] on span "07:00 - 49H-046.85" at bounding box center [169, 25] width 39 height 9
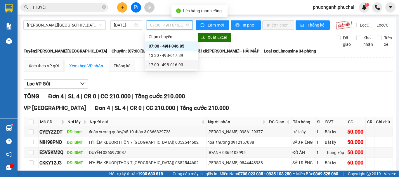
click at [167, 66] on div "17:00 - 49B-016.93" at bounding box center [172, 65] width 46 height 6
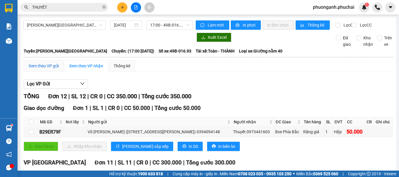
click at [44, 69] on div "Xem theo VP gửi" at bounding box center [44, 66] width 30 height 6
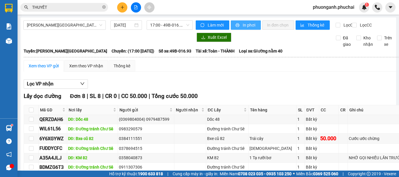
click at [247, 25] on span "In phơi" at bounding box center [249, 25] width 13 height 6
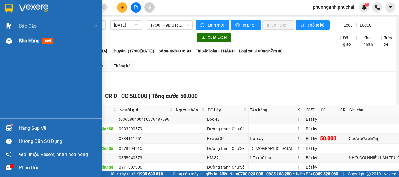
click at [21, 44] on div "Kho hàng mới" at bounding box center [37, 40] width 37 height 7
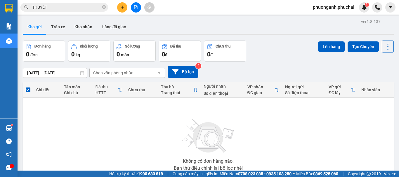
click at [139, 7] on button at bounding box center [136, 7] width 10 height 10
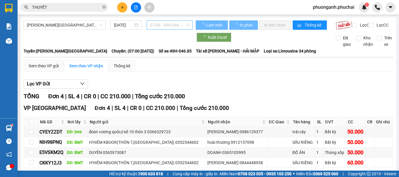
click at [165, 26] on span "07:00 - 49H-046.85" at bounding box center [169, 25] width 39 height 9
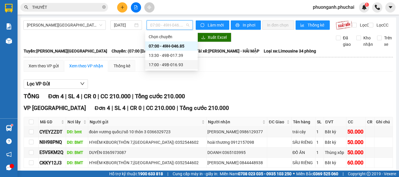
click at [158, 66] on div "17:00 - 49B-016.93" at bounding box center [172, 65] width 46 height 6
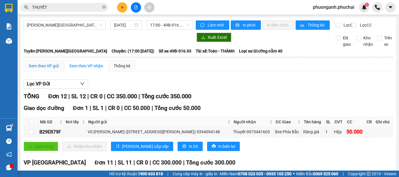
click at [48, 69] on div "Xem theo VP gửi" at bounding box center [44, 66] width 30 height 6
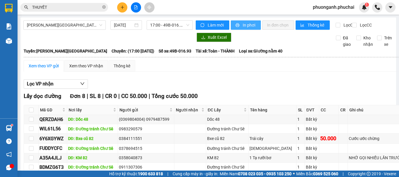
click at [249, 26] on span "In phơi" at bounding box center [249, 25] width 13 height 6
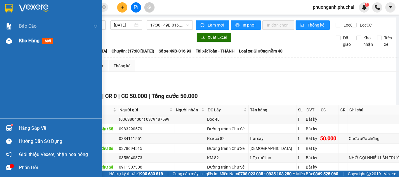
click at [25, 40] on span "Kho hàng" at bounding box center [29, 41] width 20 height 6
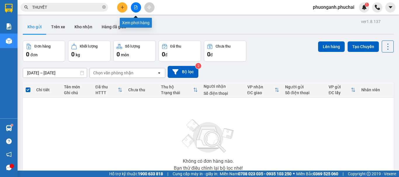
click at [134, 6] on icon "file-add" at bounding box center [136, 7] width 4 height 4
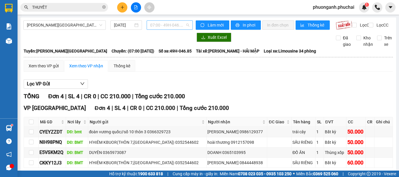
click at [159, 26] on span "07:00 - 49H-046.85" at bounding box center [169, 25] width 39 height 9
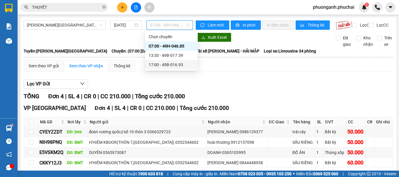
click at [162, 67] on div "17:00 - 49B-016.93" at bounding box center [172, 65] width 46 height 6
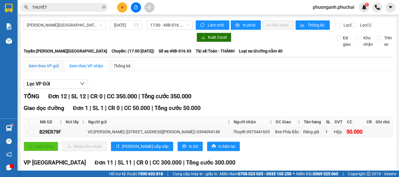
click at [48, 69] on div "Xem theo VP gửi" at bounding box center [44, 66] width 30 height 6
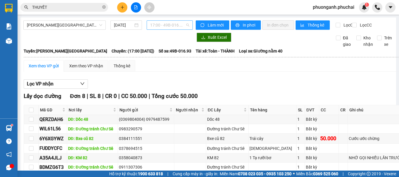
click at [169, 28] on span "17:00 - 49B-016.93" at bounding box center [169, 25] width 39 height 9
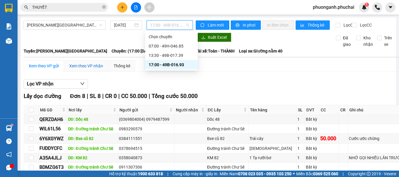
click at [90, 69] on div "Xem theo VP nhận" at bounding box center [86, 66] width 34 height 6
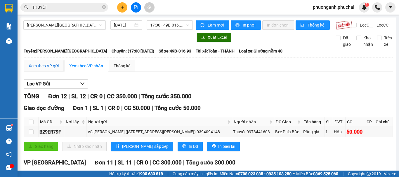
click at [49, 69] on div "Xem theo VP gửi" at bounding box center [44, 66] width 30 height 6
